Goal: Task Accomplishment & Management: Manage account settings

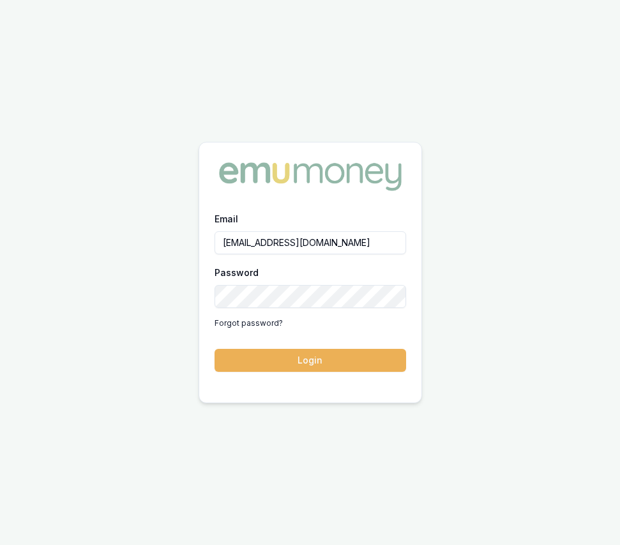
click at [315, 347] on form "Email eujin.ooi@emumoney.com.au Password Forgot password? Login" at bounding box center [311, 291] width 192 height 161
click at [316, 363] on button "Login" at bounding box center [311, 360] width 192 height 23
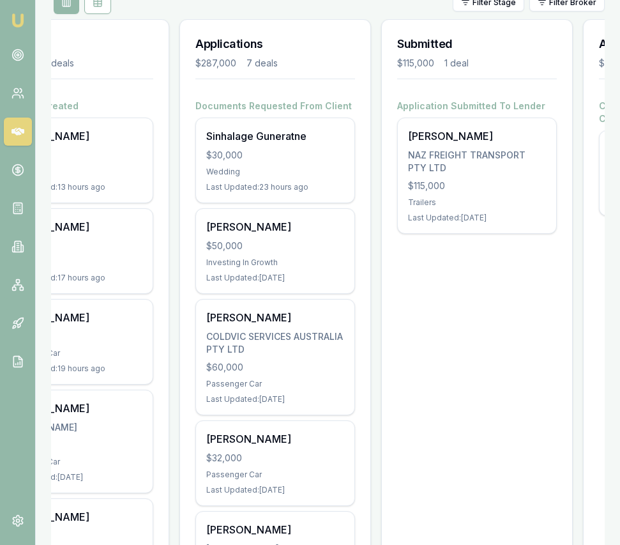
scroll to position [0, 84]
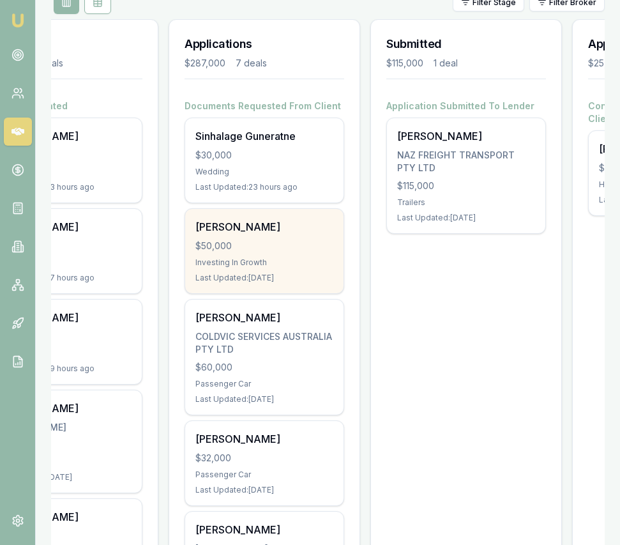
click at [238, 234] on div "Sejal Madaan $50,000 Investing In Growth Last Updated: 1 day ago" at bounding box center [264, 251] width 158 height 84
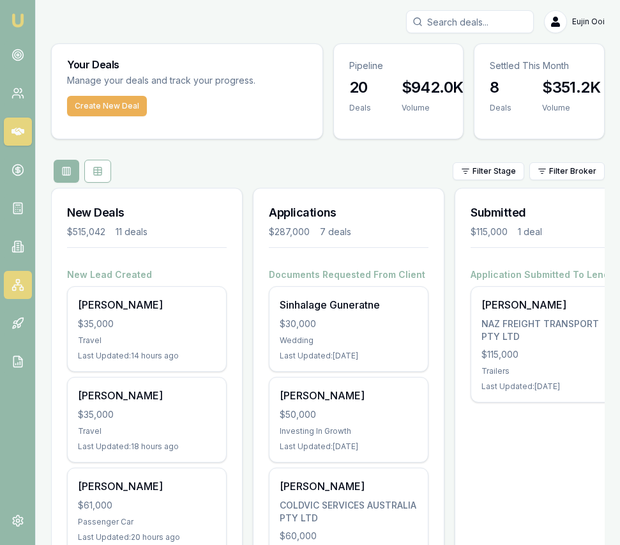
click at [20, 287] on icon at bounding box center [17, 284] width 13 height 13
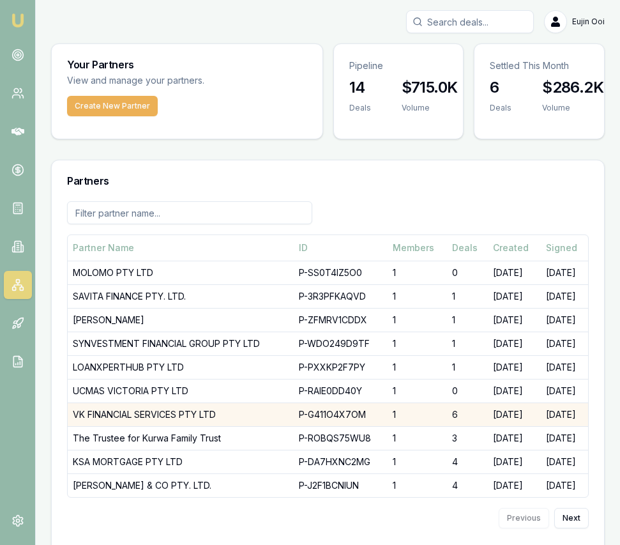
scroll to position [19, 0]
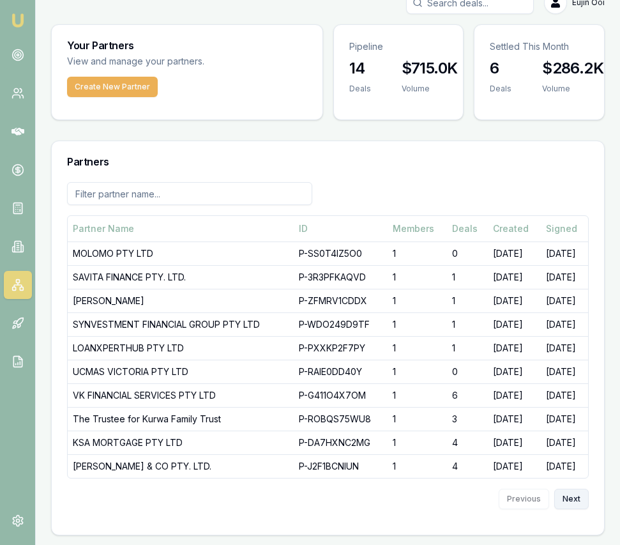
click at [582, 492] on button "Next" at bounding box center [571, 499] width 34 height 20
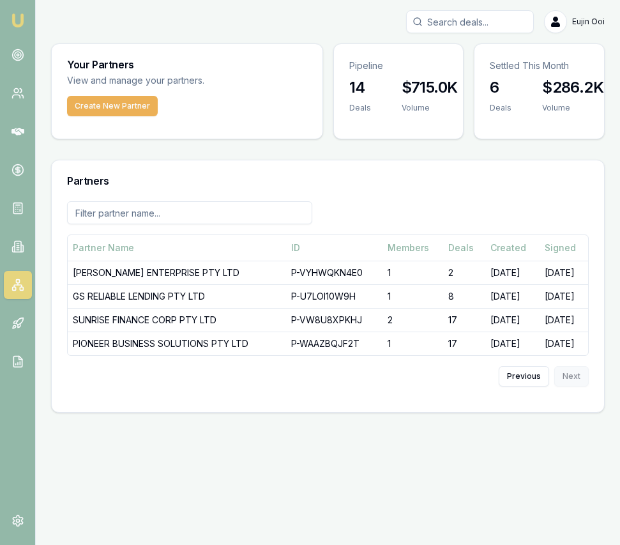
scroll to position [0, 0]
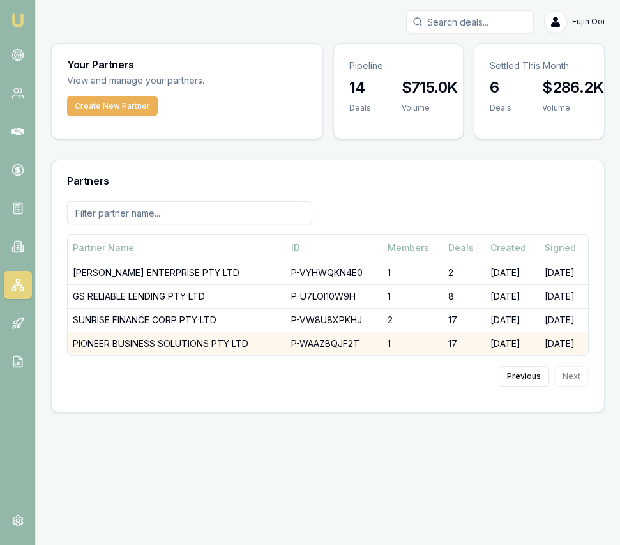
click at [147, 344] on td "PIONEER BUSINESS SOLUTIONS PTY LTD" at bounding box center [177, 343] width 218 height 24
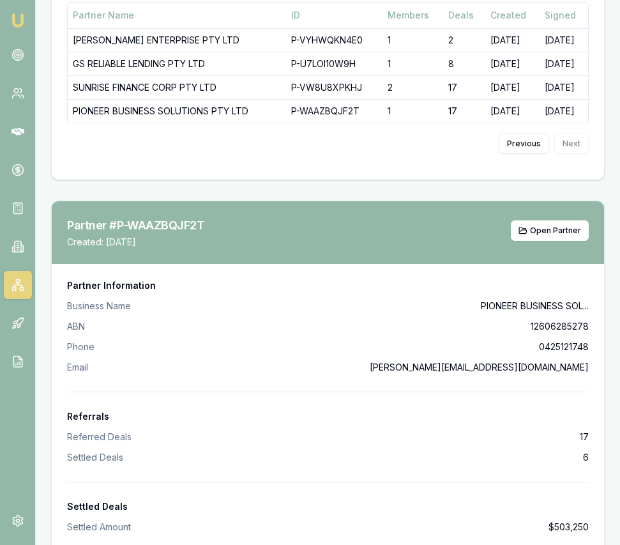
scroll to position [250, 0]
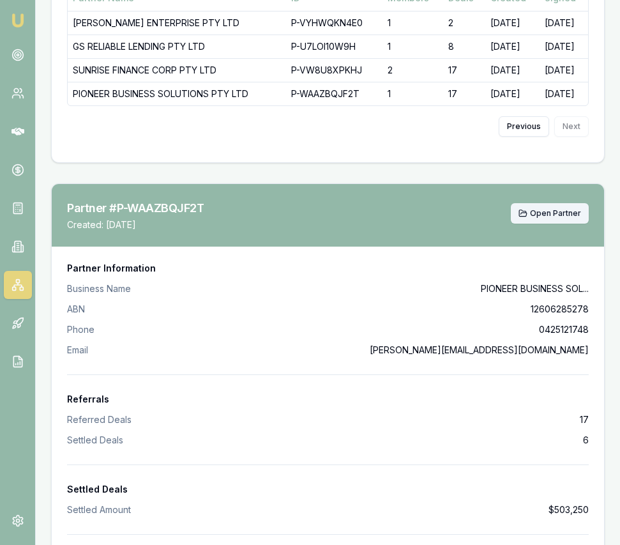
click at [536, 209] on span "Open Partner" at bounding box center [555, 213] width 51 height 10
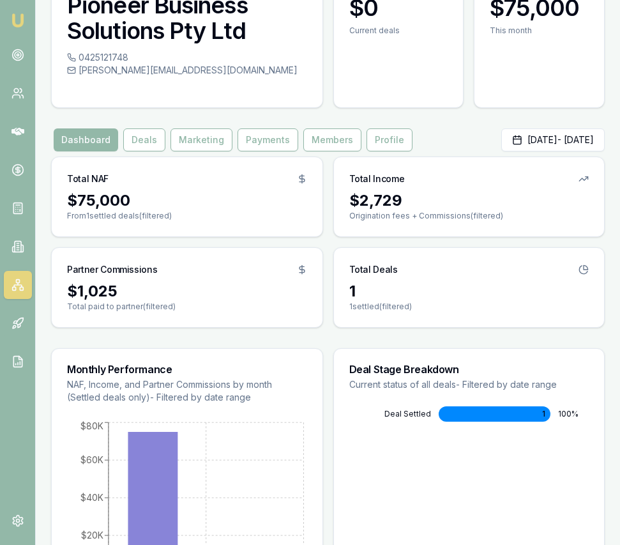
scroll to position [92, 0]
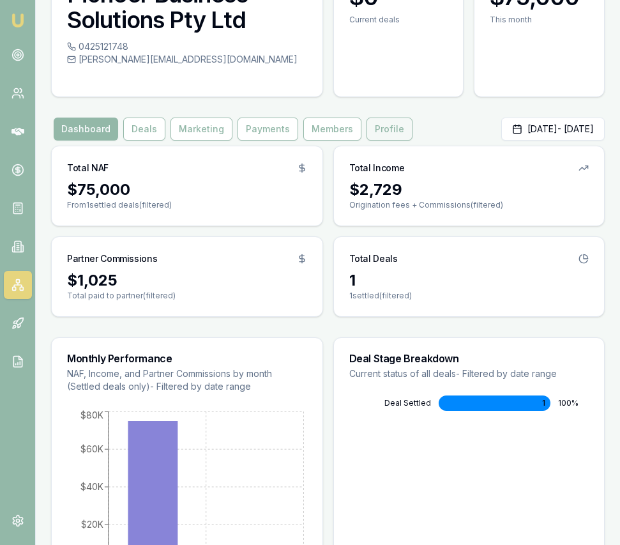
click at [397, 133] on button "Profile" at bounding box center [390, 129] width 46 height 23
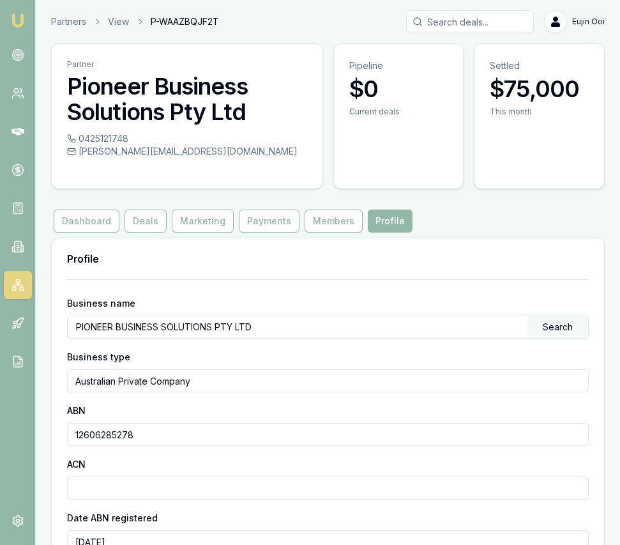
drag, startPoint x: 123, startPoint y: 136, endPoint x: 153, endPoint y: 144, distance: 31.8
click at [123, 136] on div "0425121748" at bounding box center [187, 138] width 240 height 13
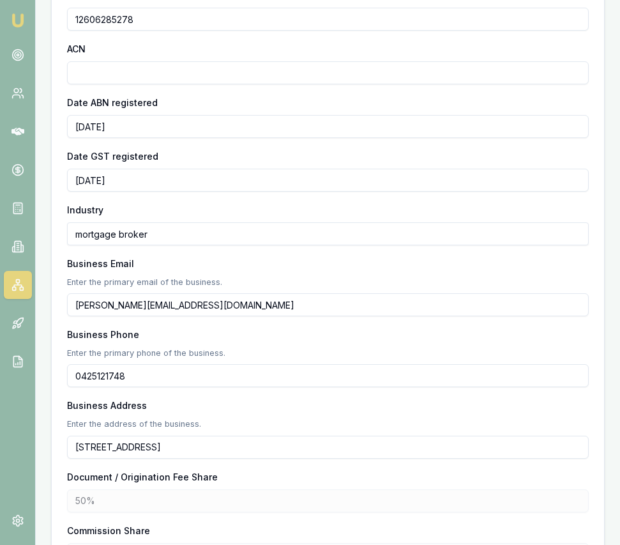
scroll to position [420, 0]
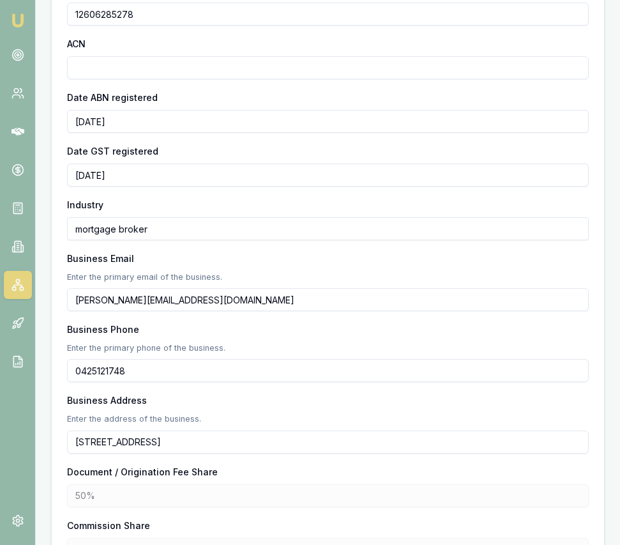
click at [47, 355] on main "Partner Pioneer Business Solutions Pty Ltd 0425121748 harry@pioneerbs.com.au Pi…" at bounding box center [328, 121] width 584 height 997
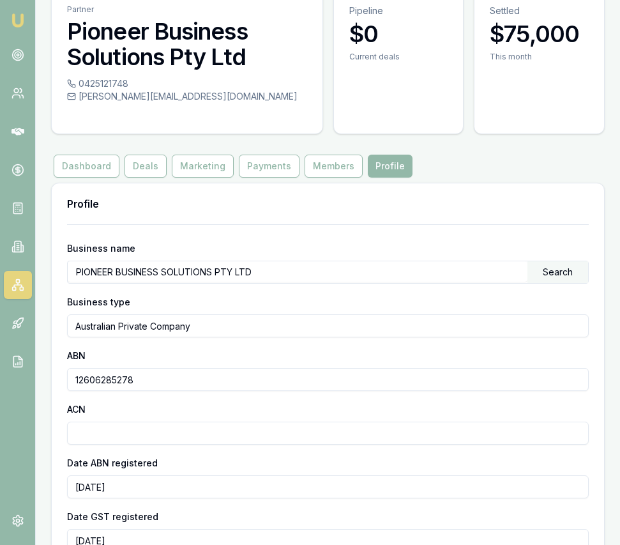
scroll to position [155, 0]
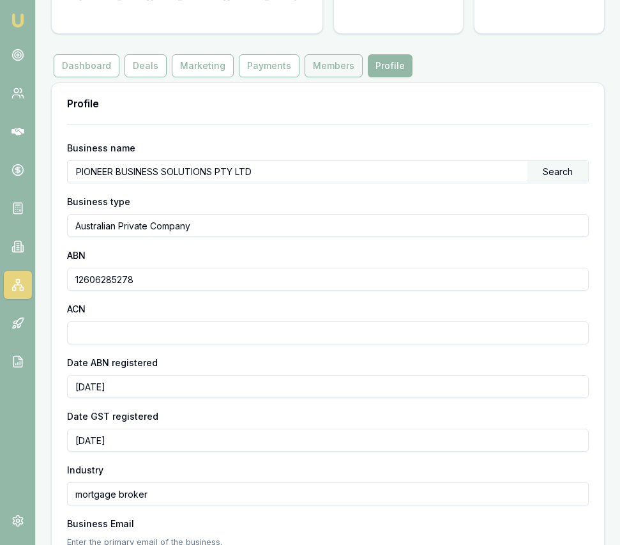
click at [342, 67] on button "Members" at bounding box center [334, 65] width 58 height 23
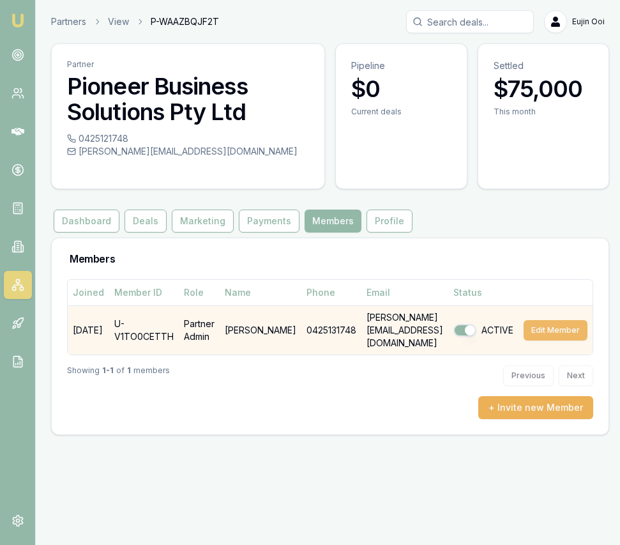
click at [554, 323] on button "Edit Member" at bounding box center [556, 330] width 64 height 20
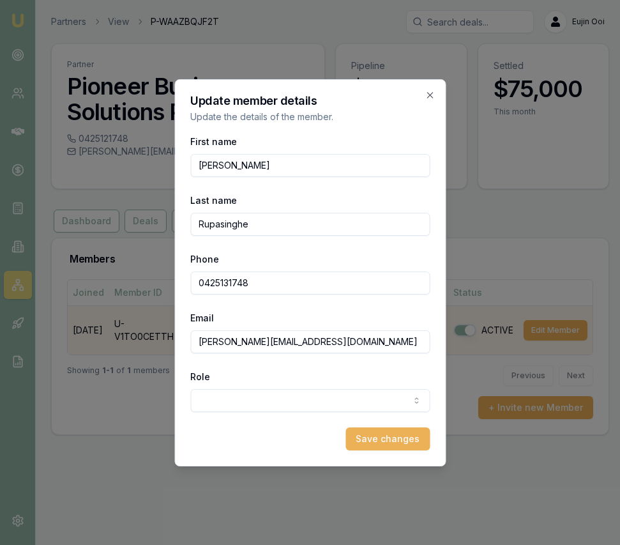
click at [227, 285] on input "0425131748" at bounding box center [309, 282] width 239 height 23
drag, startPoint x: 234, startPoint y: 281, endPoint x: 252, endPoint y: 277, distance: 18.3
click at [234, 281] on input "0425 117 482" at bounding box center [309, 282] width 239 height 23
type input "0425 121 748"
click at [379, 432] on button "Save changes" at bounding box center [388, 438] width 84 height 23
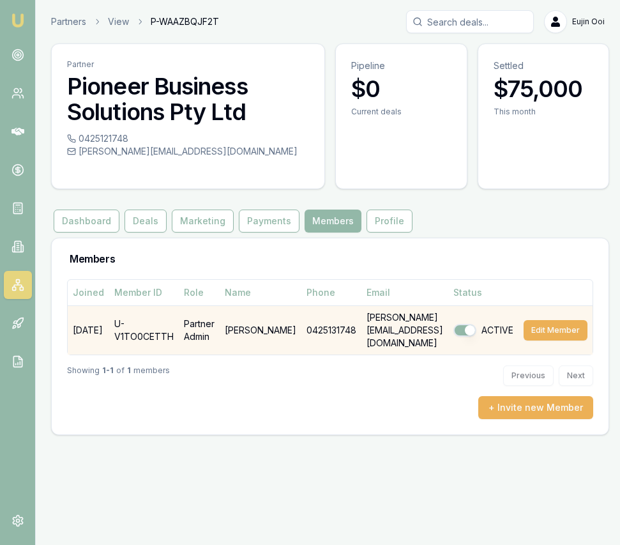
click at [327, 329] on td "0425131748" at bounding box center [331, 329] width 60 height 49
click at [565, 320] on button "Edit Member" at bounding box center [556, 330] width 64 height 20
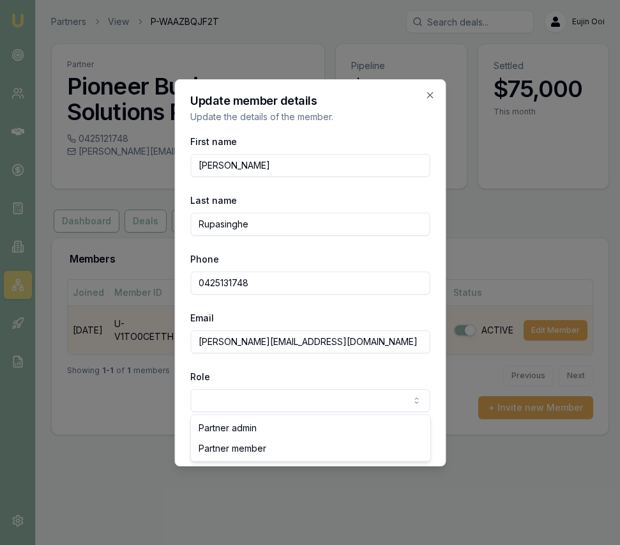
click at [255, 398] on body "Emu Broker Partners View P-WAAZBQJF2T [PERSON_NAME] Toggle Menu Partner Pioneer…" at bounding box center [310, 272] width 620 height 545
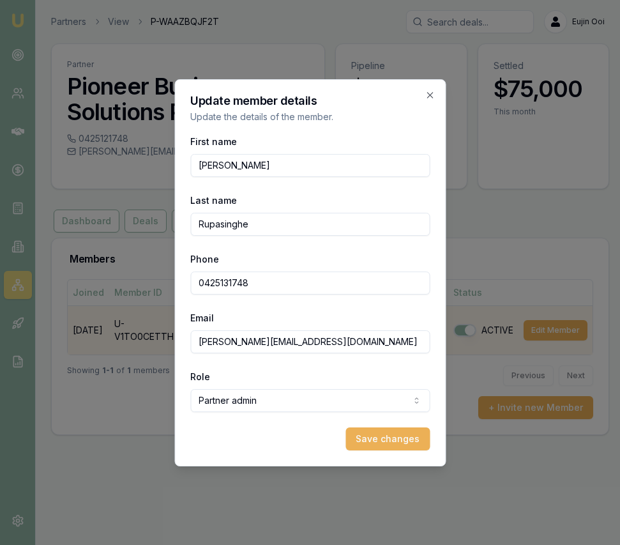
click at [231, 281] on input "0425131748" at bounding box center [309, 282] width 239 height 23
drag, startPoint x: 261, startPoint y: 280, endPoint x: 227, endPoint y: 283, distance: 33.9
click at [227, 283] on input "0425131748" at bounding box center [309, 282] width 239 height 23
click at [231, 281] on input "0425 132 1748" at bounding box center [309, 282] width 239 height 23
type input "0425 121 748"
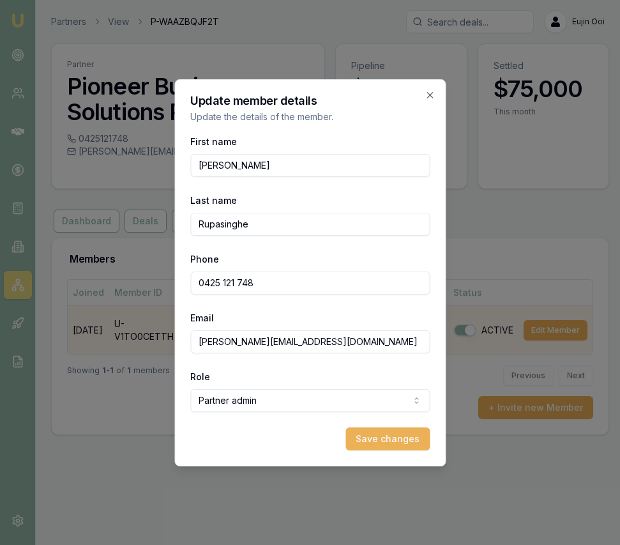
click at [377, 444] on button "Save changes" at bounding box center [388, 438] width 84 height 23
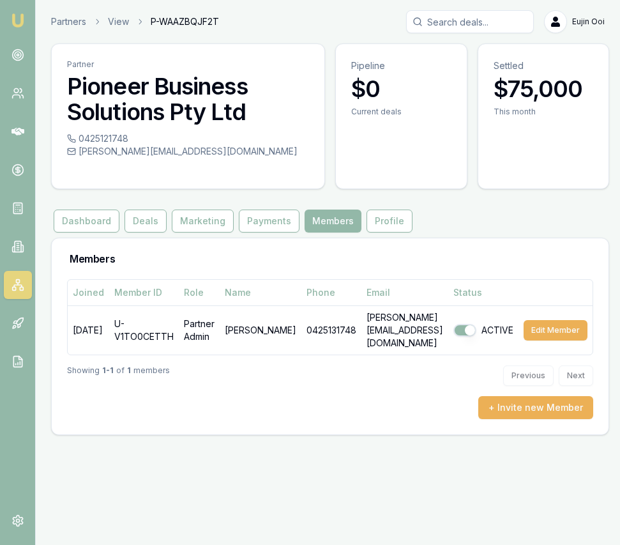
click at [18, 20] on img at bounding box center [17, 20] width 15 height 15
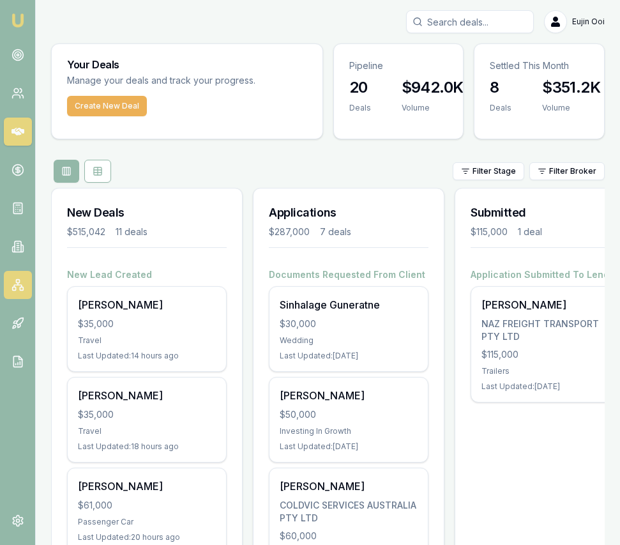
click at [19, 282] on rect at bounding box center [17, 281] width 3 height 3
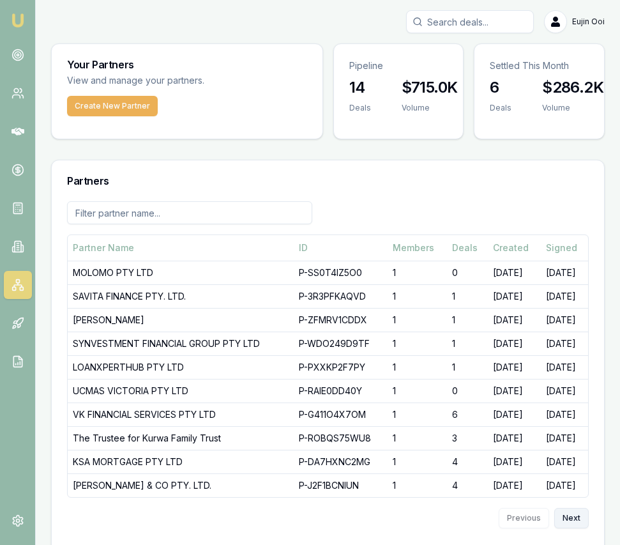
click at [565, 516] on button "Next" at bounding box center [571, 518] width 34 height 20
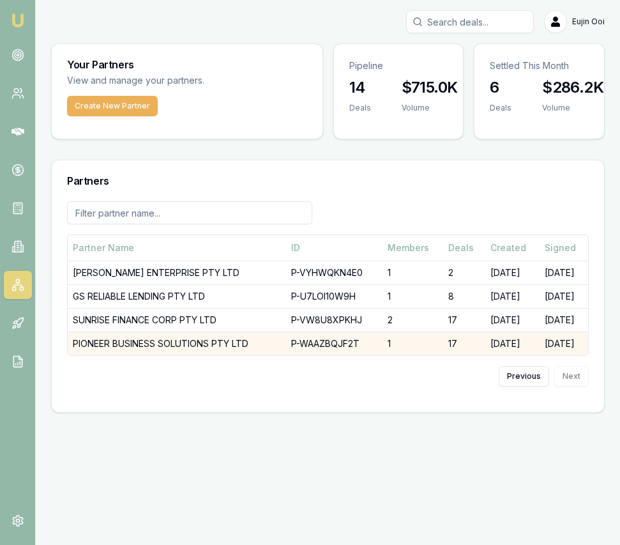
click at [197, 340] on td "PIONEER BUSINESS SOLUTIONS PTY LTD" at bounding box center [177, 343] width 218 height 24
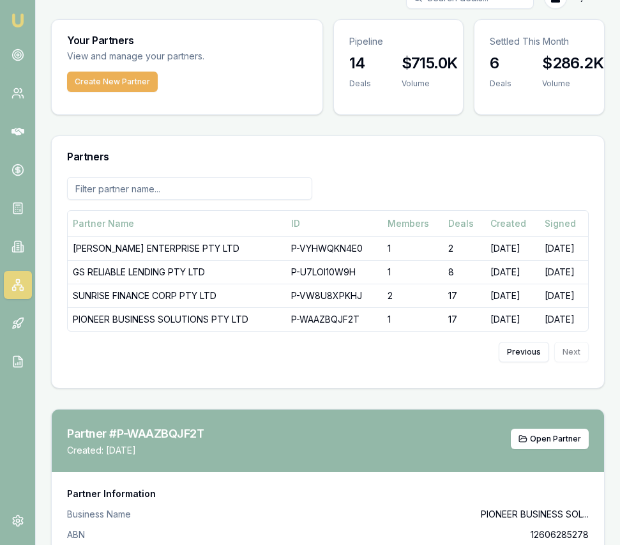
scroll to position [19, 0]
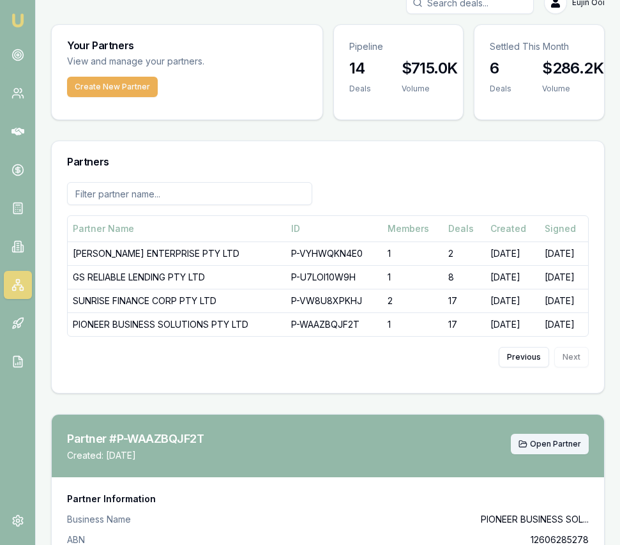
click at [549, 446] on span "Open Partner" at bounding box center [555, 444] width 51 height 10
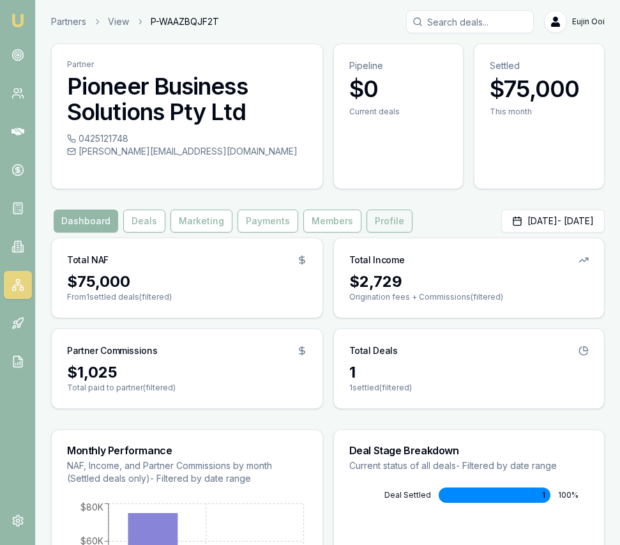
click at [372, 224] on button "Profile" at bounding box center [390, 220] width 46 height 23
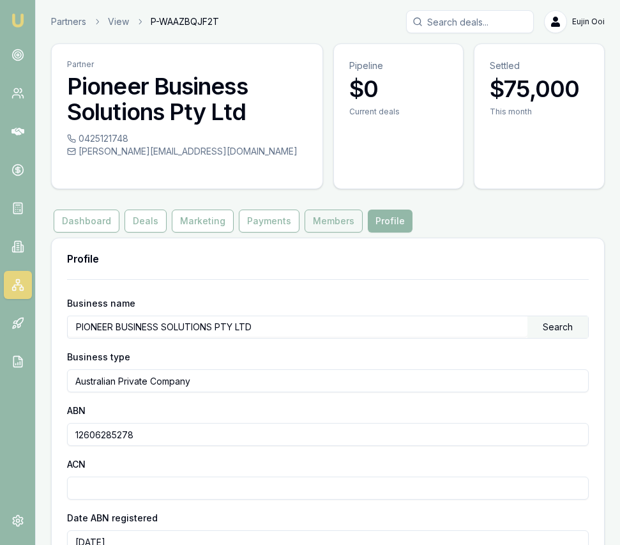
click at [339, 227] on button "Members" at bounding box center [334, 220] width 58 height 23
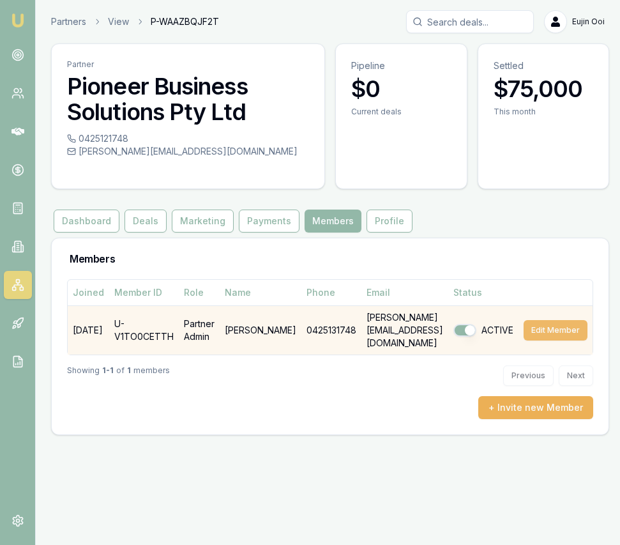
click at [565, 320] on button "Edit Member" at bounding box center [556, 330] width 64 height 20
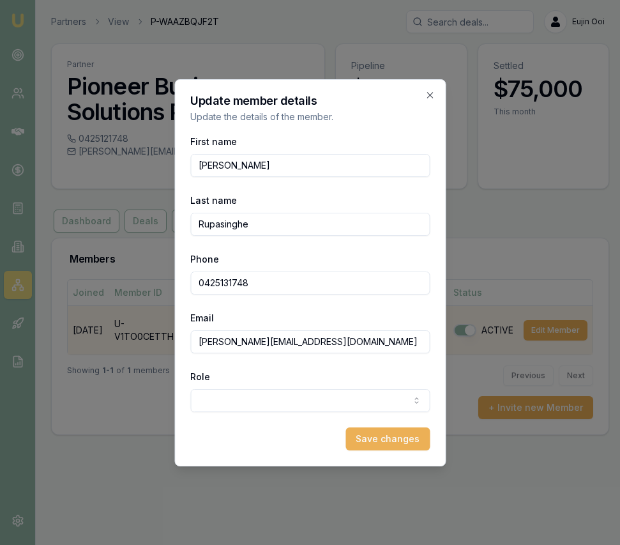
click at [344, 407] on body "Emu Broker Partners View P-WAAZBQJF2T [PERSON_NAME] Toggle Menu Partner Pioneer…" at bounding box center [310, 272] width 620 height 545
click at [377, 442] on button "Save changes" at bounding box center [388, 438] width 84 height 23
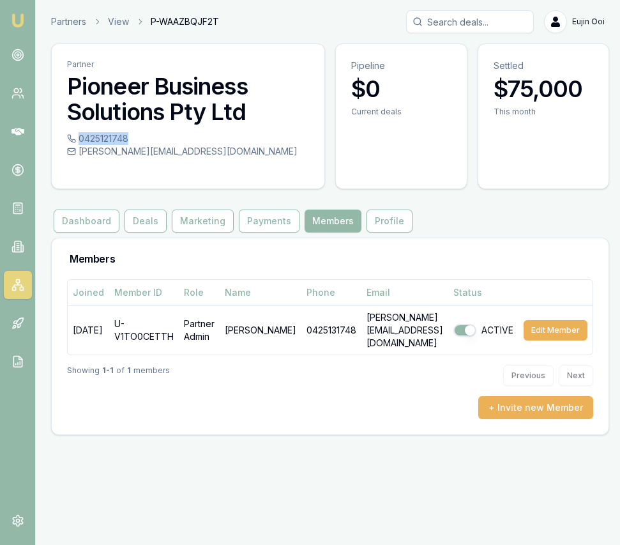
drag, startPoint x: 137, startPoint y: 139, endPoint x: 126, endPoint y: 139, distance: 10.2
click at [126, 139] on div "0425121748" at bounding box center [188, 138] width 242 height 13
copy div "0425121748"
